Goal: Navigation & Orientation: Find specific page/section

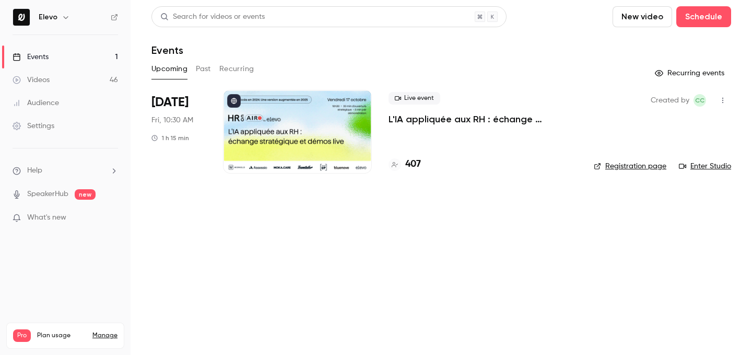
click at [405, 162] on h4 "407" at bounding box center [413, 164] width 16 height 14
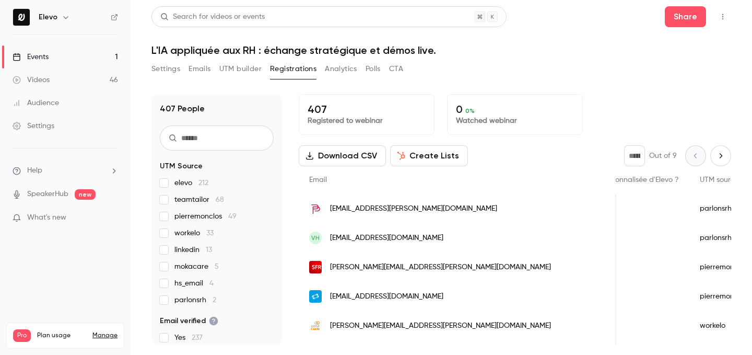
scroll to position [0, 963]
click at [111, 56] on link "Events 1" at bounding box center [65, 56] width 131 height 23
